Goal: Check status: Check status

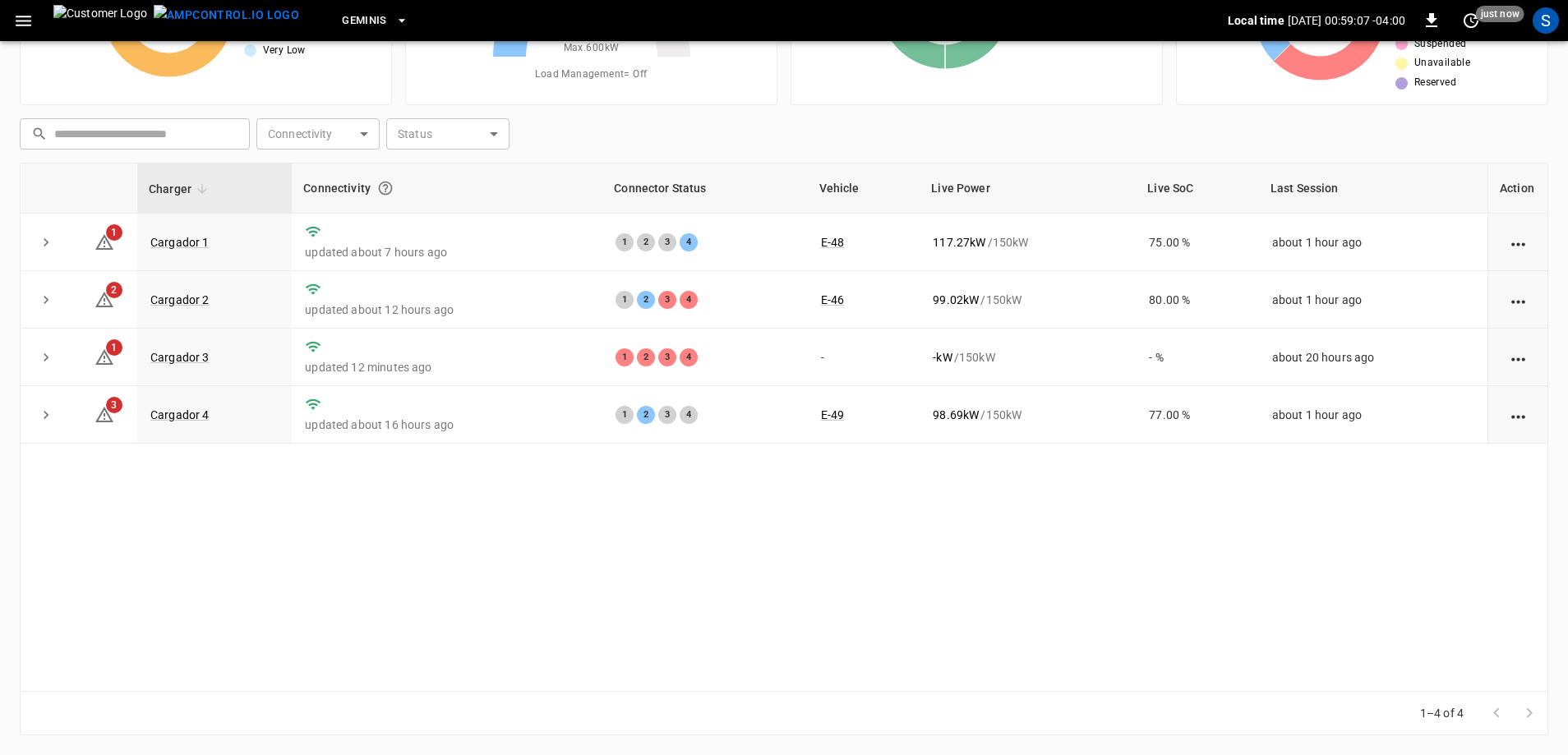
scroll to position [165, 0]
click at [181, 416] on link "Cargador 4" at bounding box center [180, 415] width 66 height 20
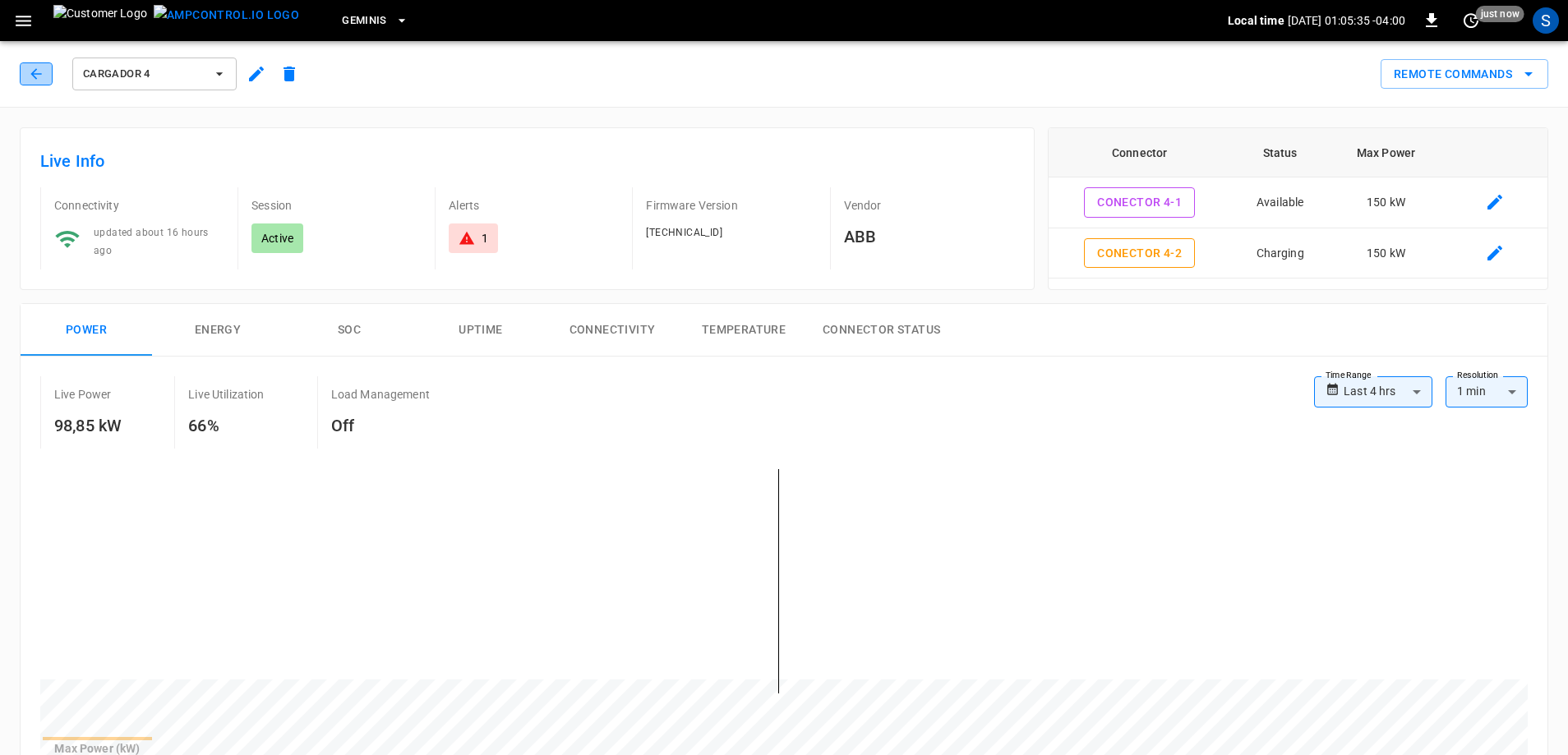
click at [22, 70] on button "button" at bounding box center [37, 73] width 33 height 23
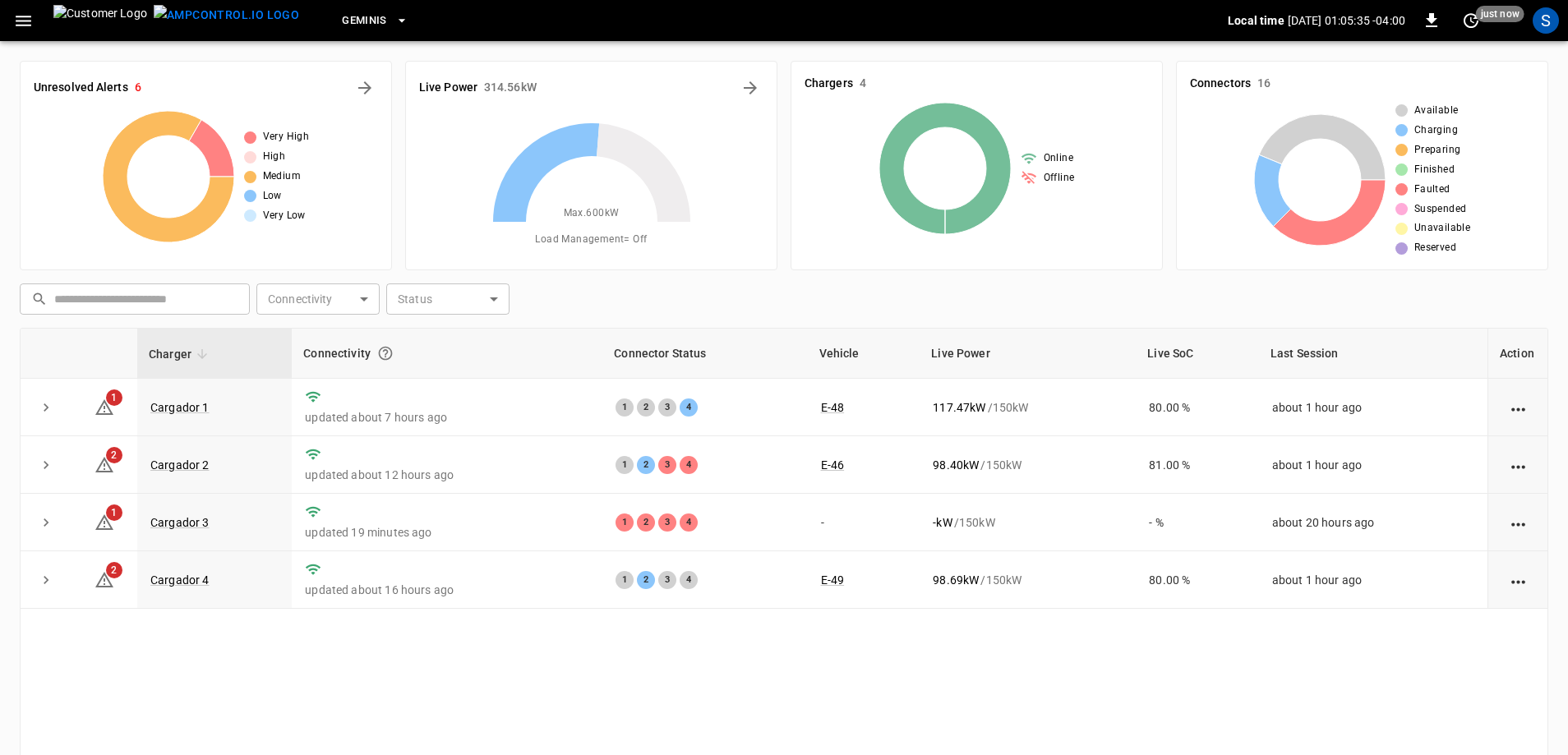
scroll to position [165, 0]
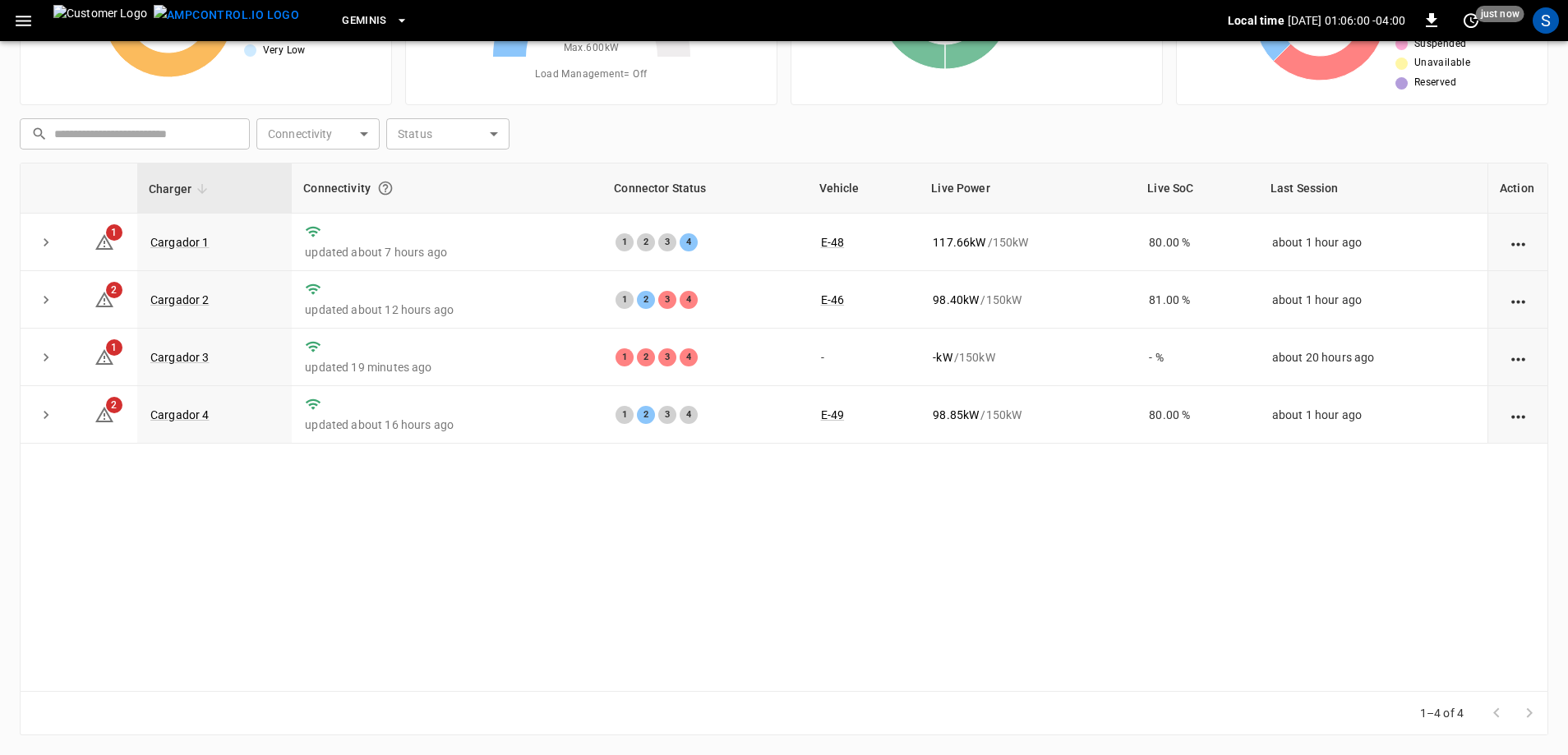
drag, startPoint x: 593, startPoint y: 564, endPoint x: 619, endPoint y: 576, distance: 28.6
click at [562, 568] on div "Charger Connectivity Connector Status Vehicle Live Power Live SoC Last Session …" at bounding box center [784, 427] width 1529 height 529
click at [619, 576] on div "Charger Connectivity Connector Status Vehicle Live Power Live SoC Last Session …" at bounding box center [784, 427] width 1529 height 529
click at [703, 607] on div "Charger Connectivity Connector Status Vehicle Live Power Live SoC Last Session …" at bounding box center [784, 427] width 1529 height 529
click at [161, 408] on link "Cargador 4" at bounding box center [180, 415] width 66 height 20
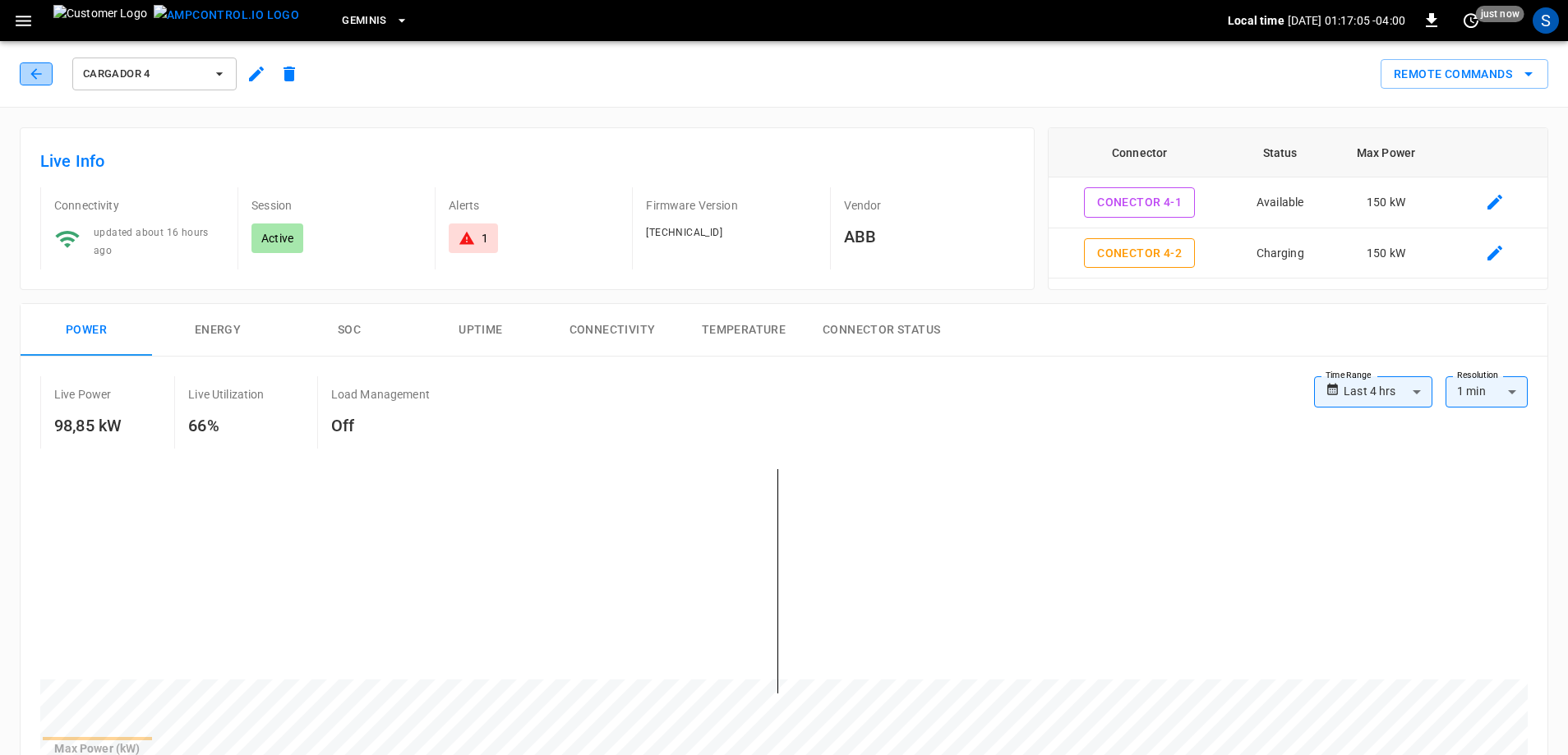
click at [36, 80] on icon "button" at bounding box center [36, 74] width 16 height 16
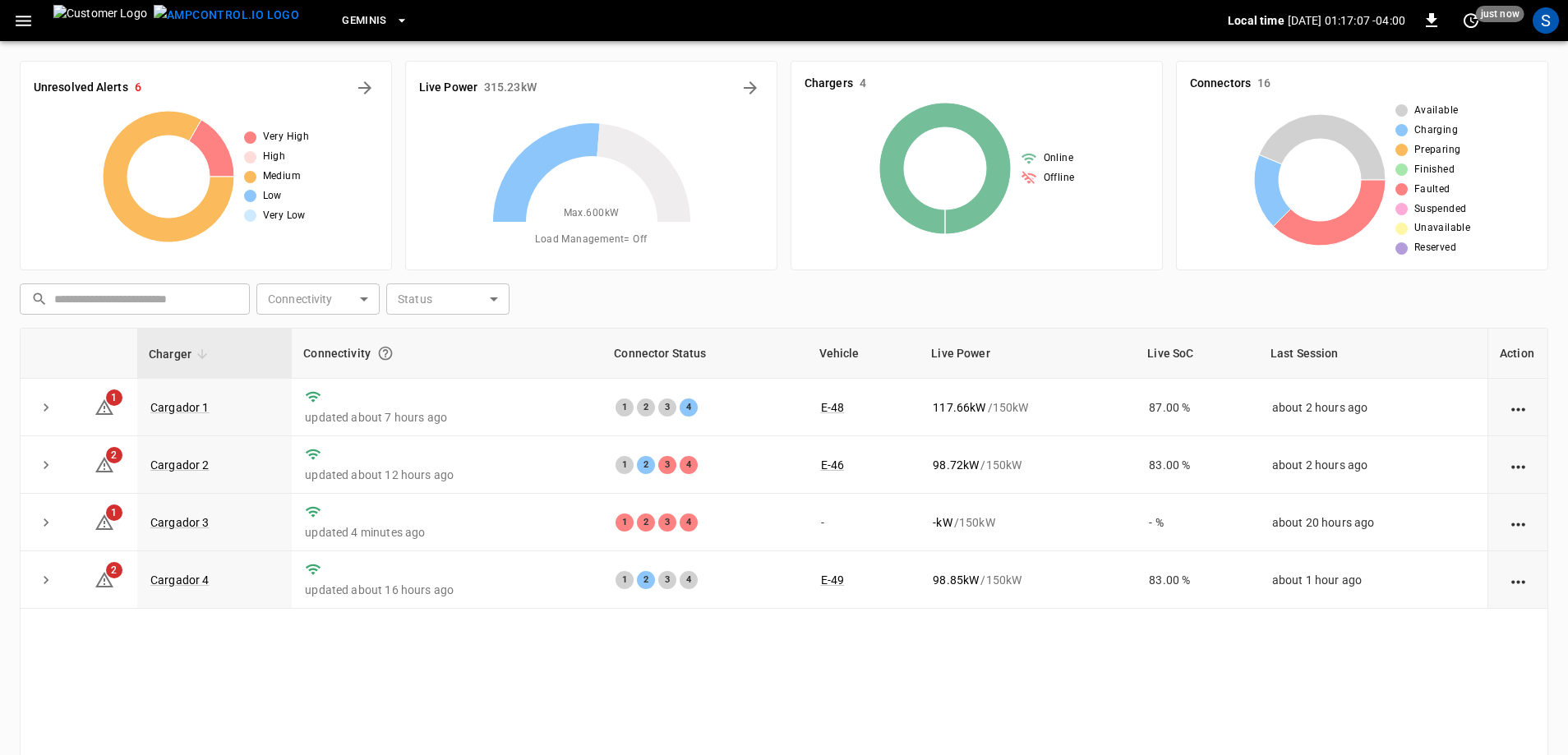
scroll to position [165, 0]
